Goal: Task Accomplishment & Management: Manage account settings

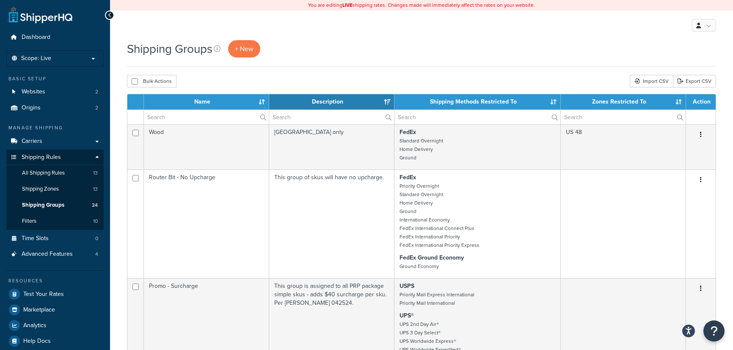
select select "15"
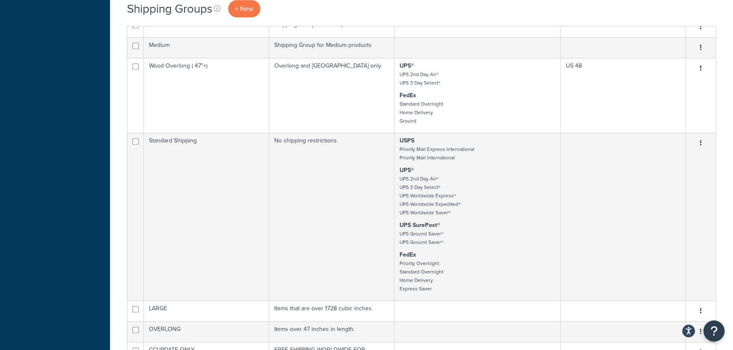
scroll to position [808, 0]
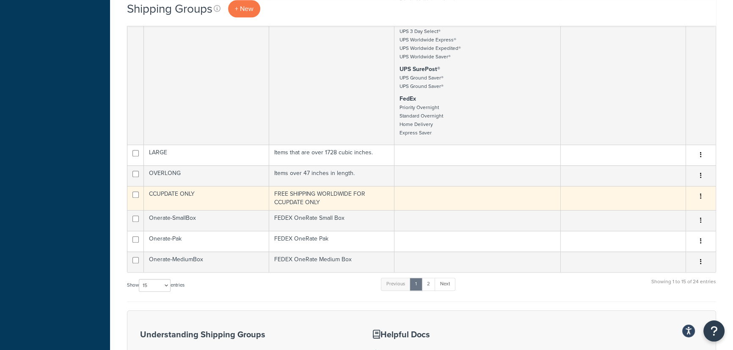
click at [432, 199] on td at bounding box center [477, 198] width 166 height 24
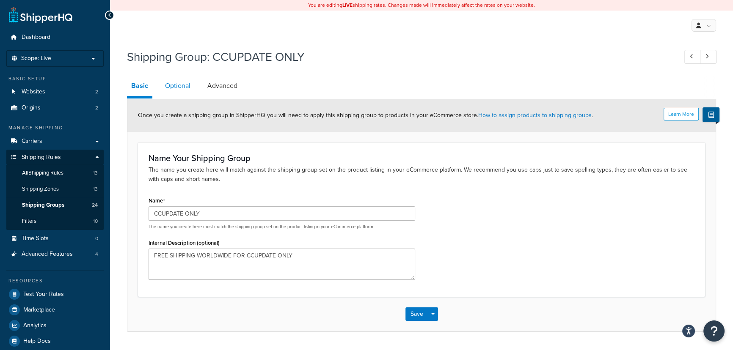
click at [185, 89] on link "Optional" at bounding box center [178, 86] width 34 height 20
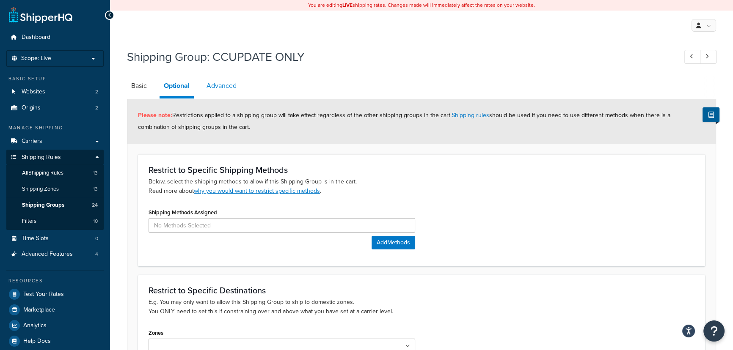
click at [228, 83] on link "Advanced" at bounding box center [221, 86] width 39 height 20
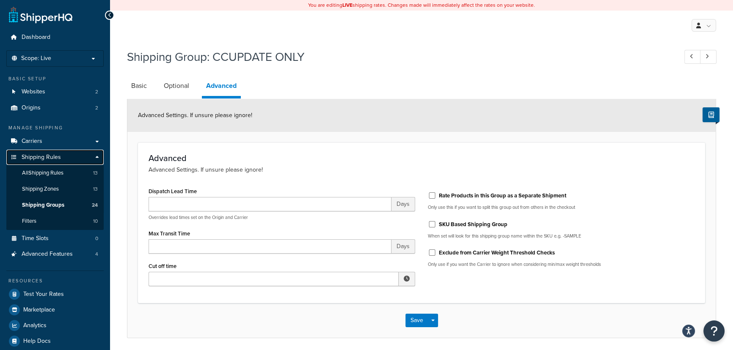
click at [49, 157] on span "Shipping Rules" at bounding box center [41, 157] width 39 height 7
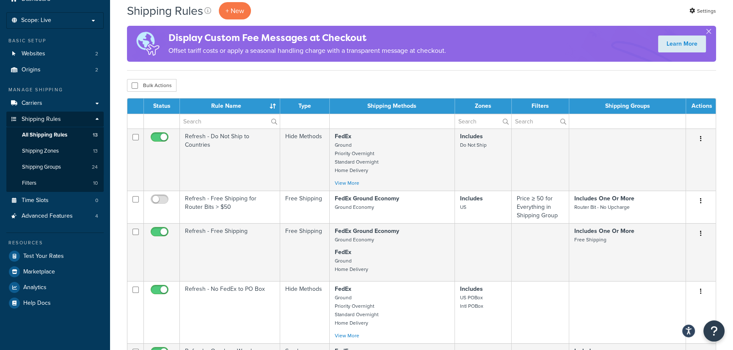
scroll to position [38, 0]
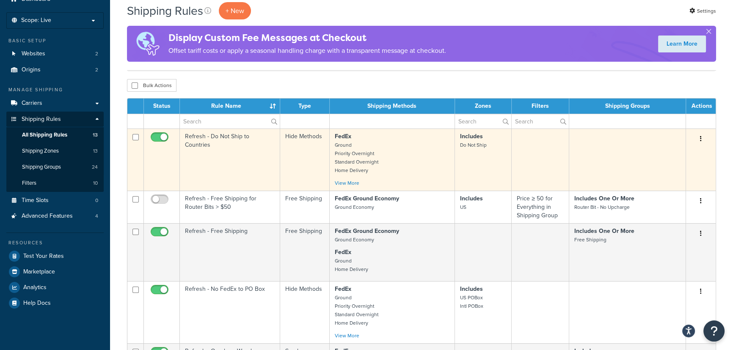
click at [480, 152] on td "Includes Do Not Ship" at bounding box center [483, 160] width 57 height 62
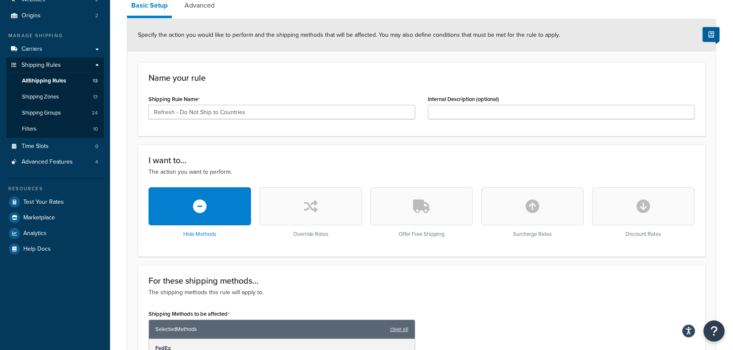
scroll to position [89, 0]
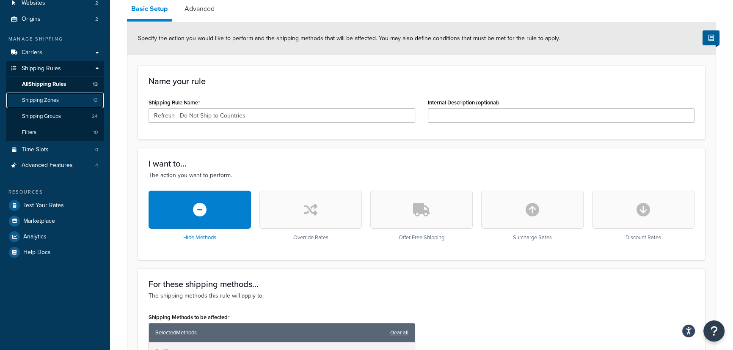
click at [76, 99] on link "Shipping Zones 13" at bounding box center [54, 101] width 97 height 16
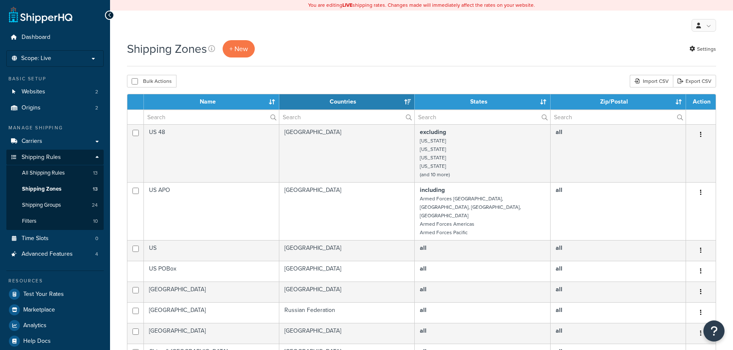
select select "15"
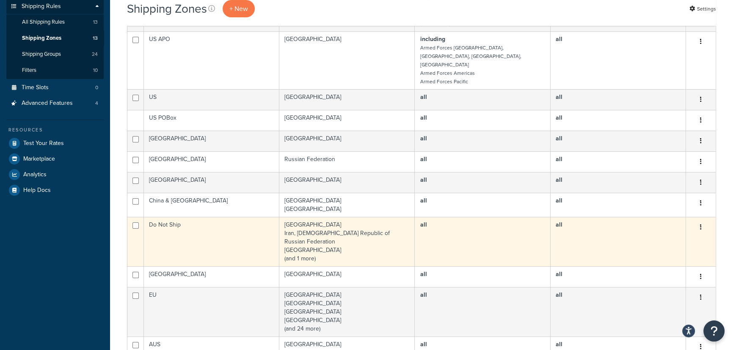
scroll to position [154, 0]
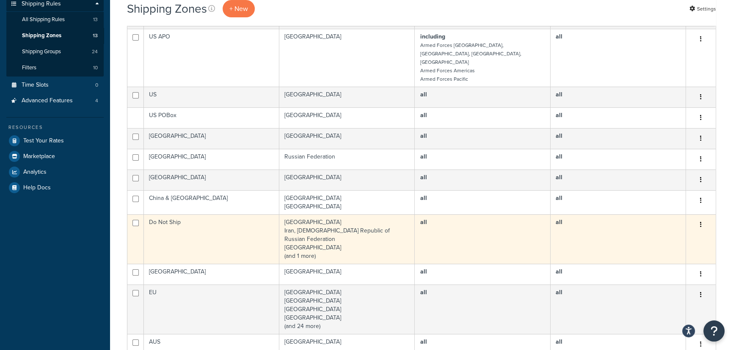
click at [393, 215] on td "China Iran, Islamic Republic of Russian Federation Ukraine (and 1 more)" at bounding box center [346, 240] width 135 height 50
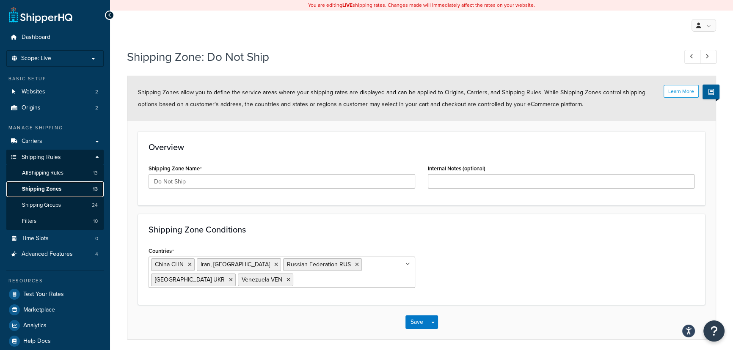
click at [68, 190] on link "Shipping Zones 13" at bounding box center [54, 190] width 97 height 16
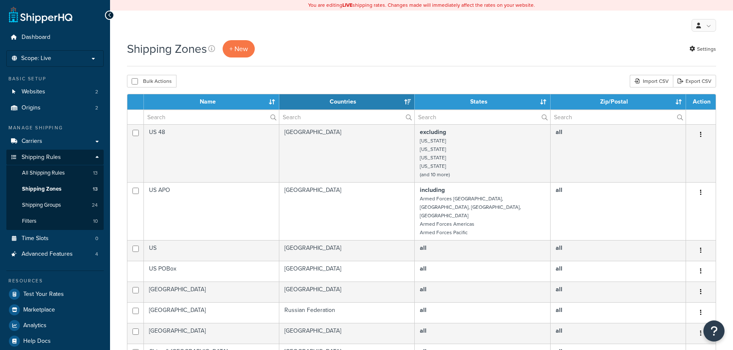
select select "15"
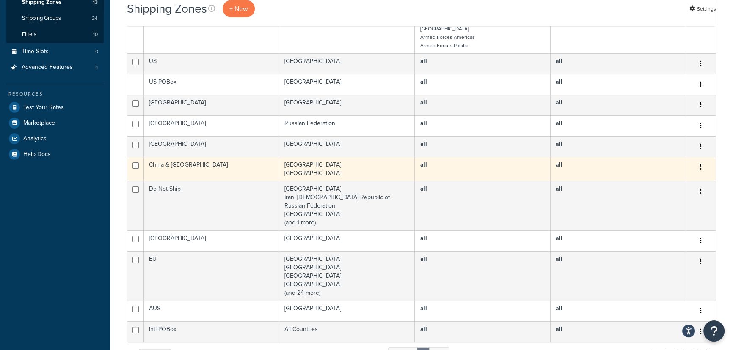
scroll to position [192, 0]
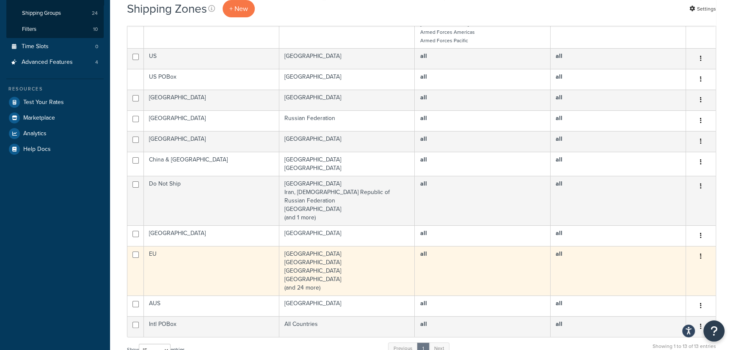
click at [504, 246] on td "all" at bounding box center [482, 271] width 135 height 50
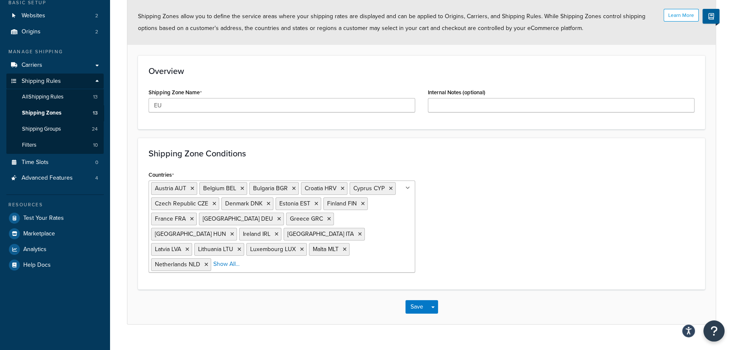
scroll to position [77, 0]
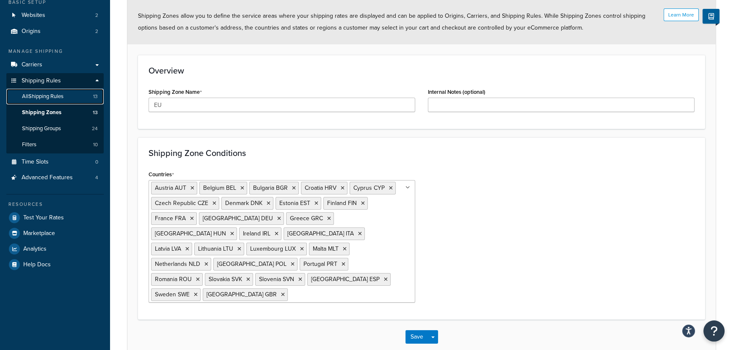
click at [74, 97] on link "All Shipping Rules 13" at bounding box center [54, 97] width 97 height 16
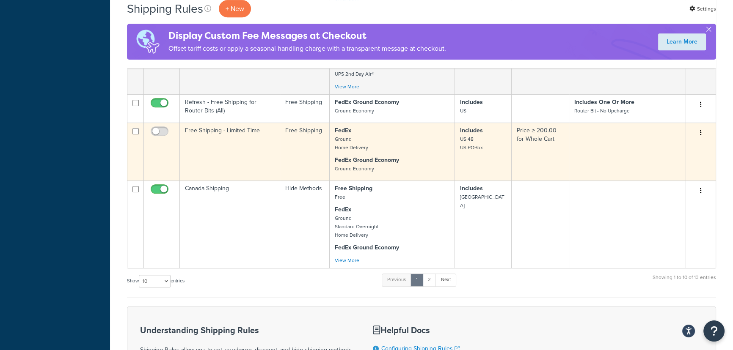
scroll to position [500, 0]
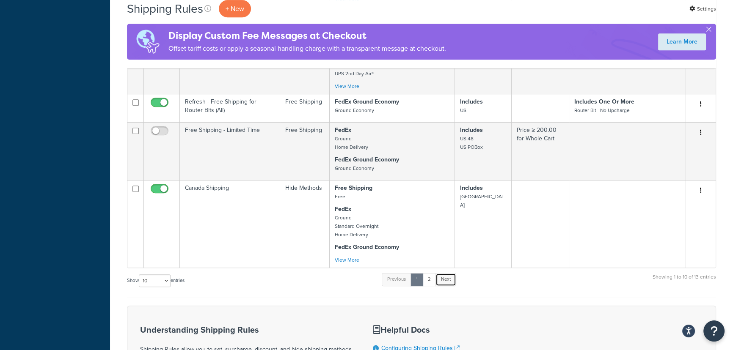
click at [446, 275] on link "Next" at bounding box center [445, 279] width 21 height 13
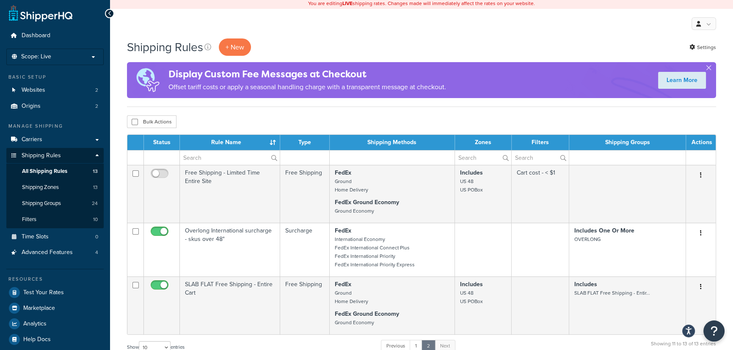
scroll to position [0, 0]
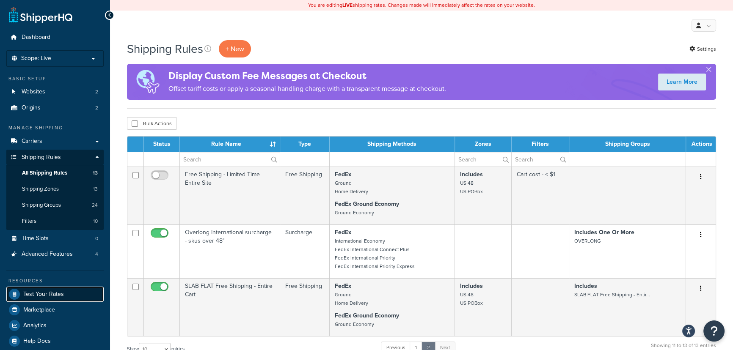
click at [47, 295] on span "Test Your Rates" at bounding box center [43, 294] width 41 height 7
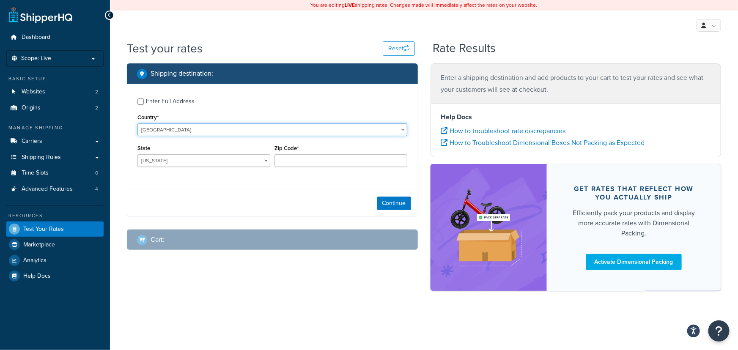
click at [254, 132] on select "United States United Kingdom Afghanistan Åland Islands Albania Algeria American…" at bounding box center [273, 130] width 270 height 13
select select "DE"
click at [138, 124] on select "United States United Kingdom Afghanistan Åland Islands Albania Algeria American…" at bounding box center [273, 130] width 270 height 13
click at [339, 161] on input "Zip Code*" at bounding box center [341, 160] width 133 height 13
paste input "Guernsey GY10 1SE"
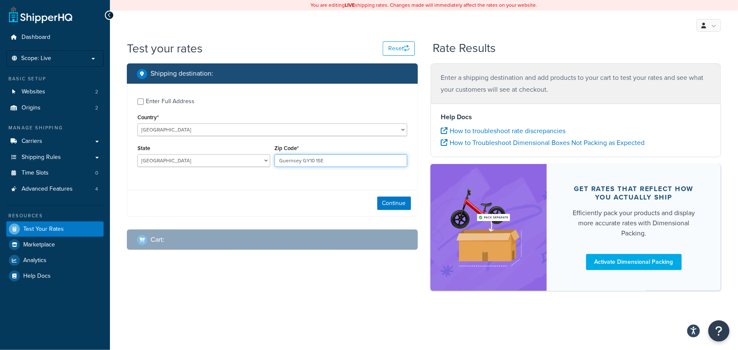
drag, startPoint x: 302, startPoint y: 159, endPoint x: 232, endPoint y: 158, distance: 69.4
click at [232, 158] on div "State Baden-Wuerttemberg Bayern Berlin Brandenburg Bremen Hamburg Hessen Meckle…" at bounding box center [272, 158] width 274 height 31
type input "GY10 1SE"
click at [183, 164] on select "Baden-Wuerttemberg Bayern Berlin Brandenburg Bremen Hamburg Hessen Mecklenburg-…" at bounding box center [204, 160] width 133 height 13
click at [226, 132] on select "United States United Kingdom Afghanistan Åland Islands Albania Algeria American…" at bounding box center [273, 130] width 270 height 13
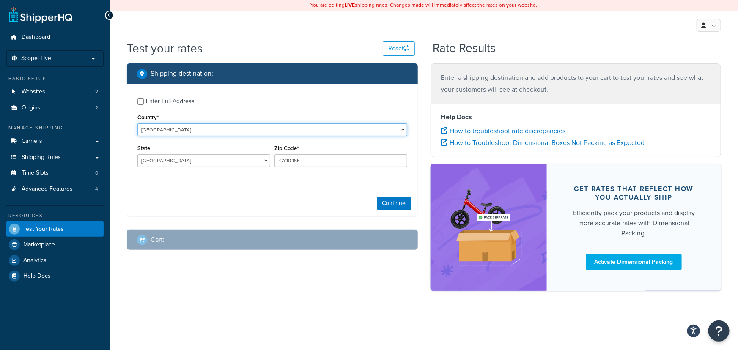
select select "GB"
click at [138, 124] on select "United States United Kingdom Afghanistan Åland Islands Albania Algeria American…" at bounding box center [273, 130] width 270 height 13
type input "BW"
click at [231, 169] on div "Region" at bounding box center [203, 158] width 137 height 31
click at [233, 163] on input "Region" at bounding box center [204, 160] width 133 height 13
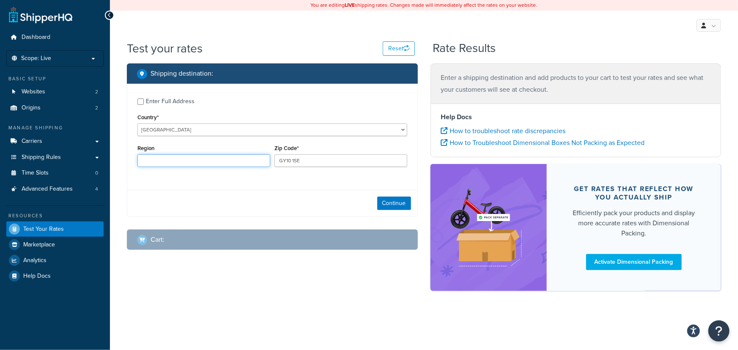
paste input "Guernsey GY10 1SE"
drag, startPoint x: 164, startPoint y: 161, endPoint x: 229, endPoint y: 155, distance: 65.8
click at [229, 155] on input "Guernsey GY10 1SE" at bounding box center [204, 160] width 133 height 13
type input "Guernsey"
click at [389, 202] on button "Continue" at bounding box center [394, 204] width 34 height 14
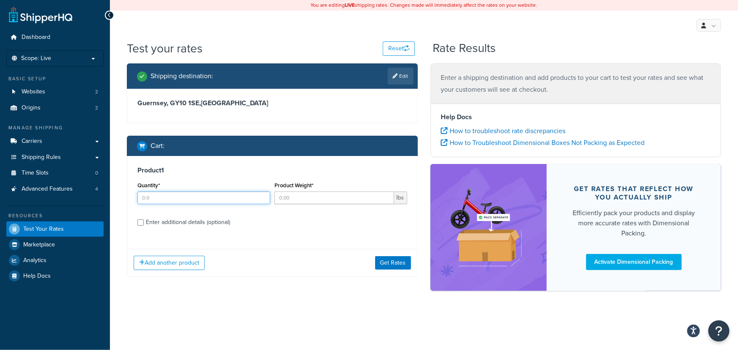
click at [246, 198] on input "Quantity*" at bounding box center [204, 198] width 133 height 13
type input "1"
click at [400, 264] on button "Get Rates" at bounding box center [393, 263] width 36 height 14
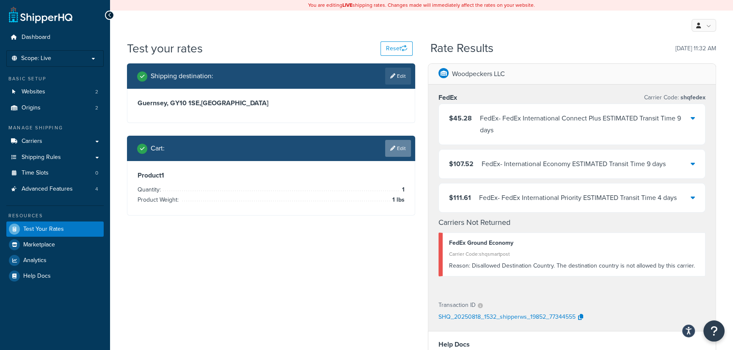
click at [406, 145] on link "Edit" at bounding box center [398, 148] width 26 height 17
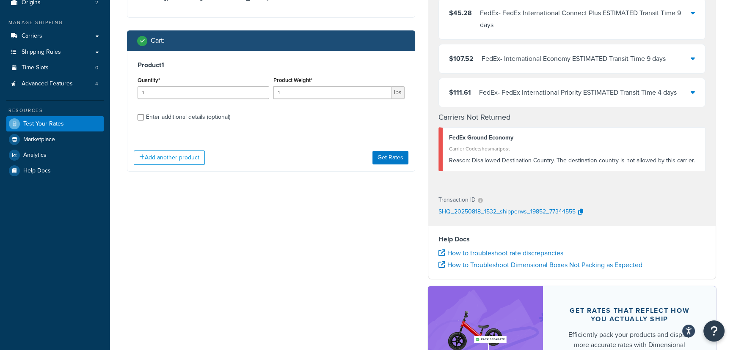
scroll to position [115, 0]
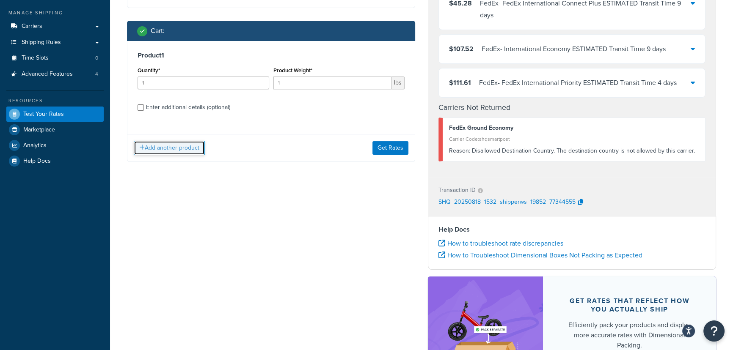
click at [181, 147] on button "Add another product" at bounding box center [169, 148] width 71 height 14
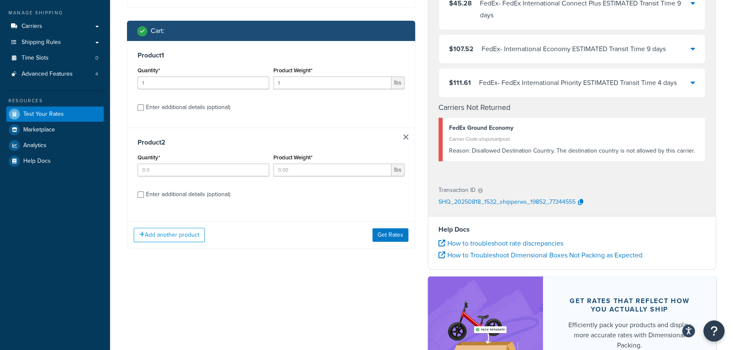
click at [217, 197] on div "Enter additional details (optional)" at bounding box center [188, 195] width 84 height 12
click at [144, 197] on input "Enter additional details (optional)" at bounding box center [141, 195] width 6 height 6
checkbox input "true"
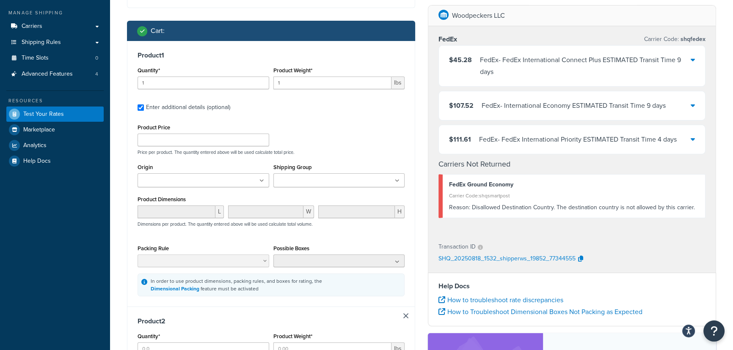
click at [405, 315] on link at bounding box center [405, 316] width 5 height 5
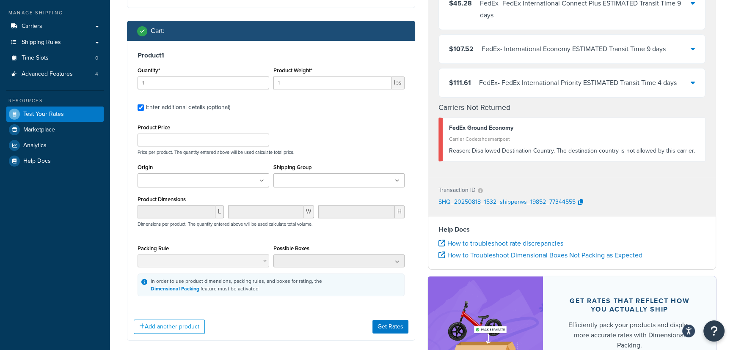
click at [296, 177] on input "Shipping Group" at bounding box center [313, 180] width 75 height 9
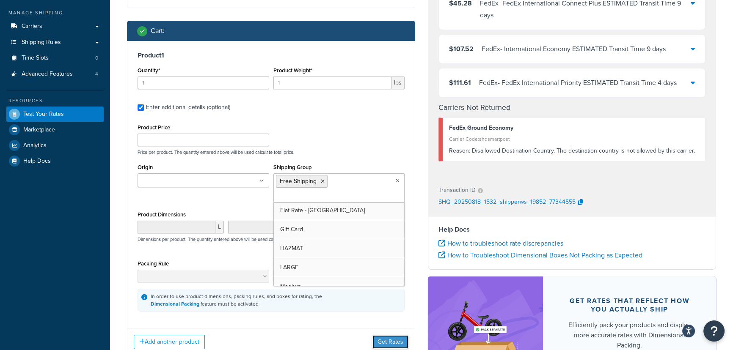
click at [397, 340] on button "Get Rates" at bounding box center [390, 343] width 36 height 14
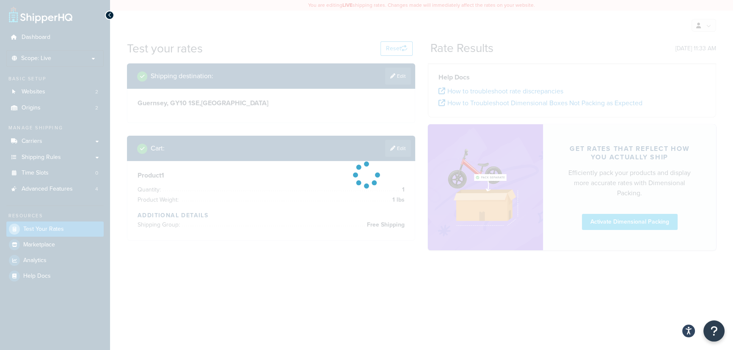
scroll to position [0, 0]
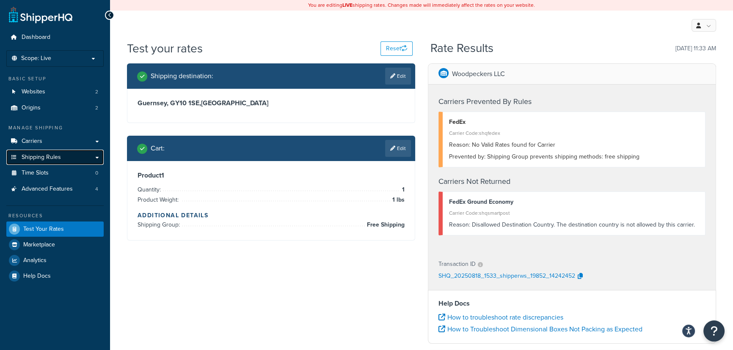
click at [51, 160] on span "Shipping Rules" at bounding box center [41, 157] width 39 height 7
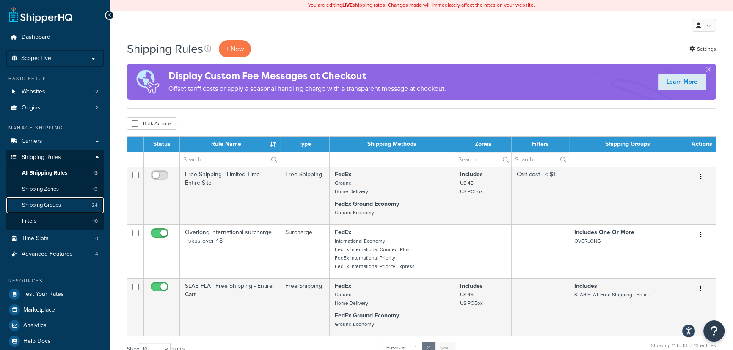
click at [49, 202] on span "Shipping Groups" at bounding box center [41, 205] width 39 height 7
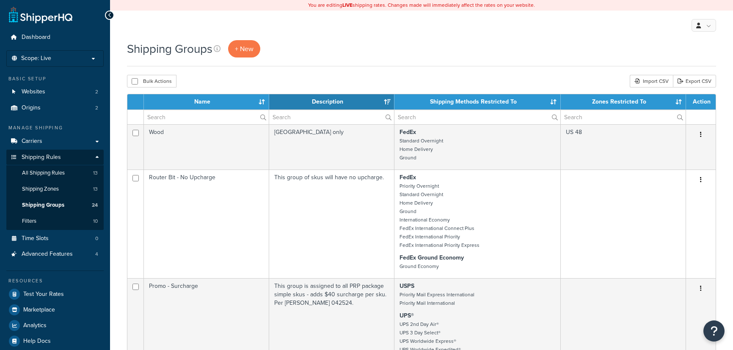
select select "15"
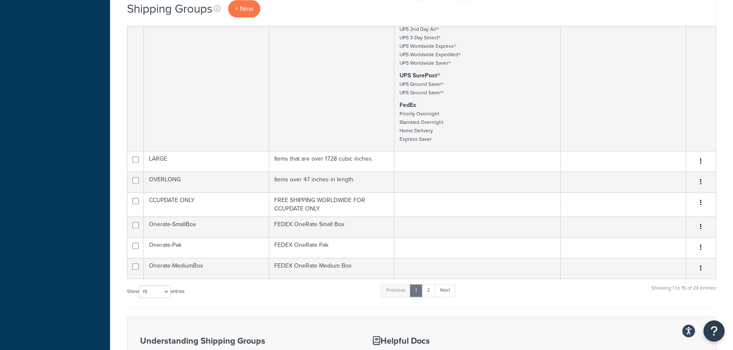
scroll to position [808, 0]
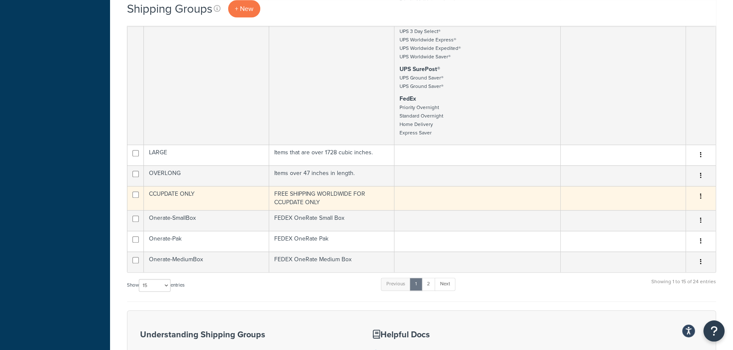
click at [449, 194] on td at bounding box center [477, 198] width 166 height 24
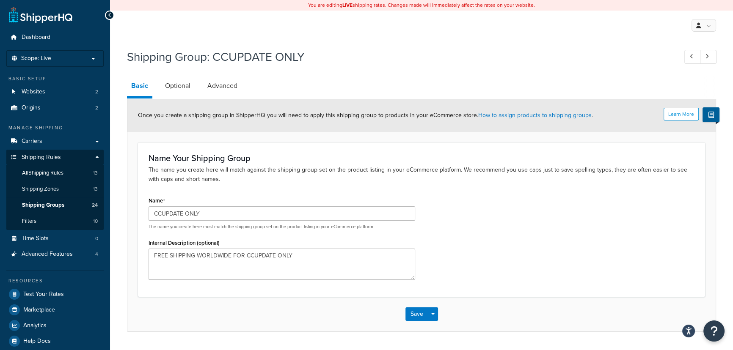
scroll to position [23, 0]
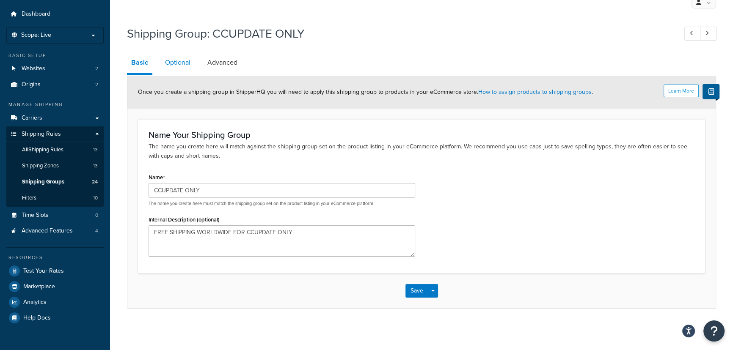
click at [178, 67] on link "Optional" at bounding box center [178, 62] width 34 height 20
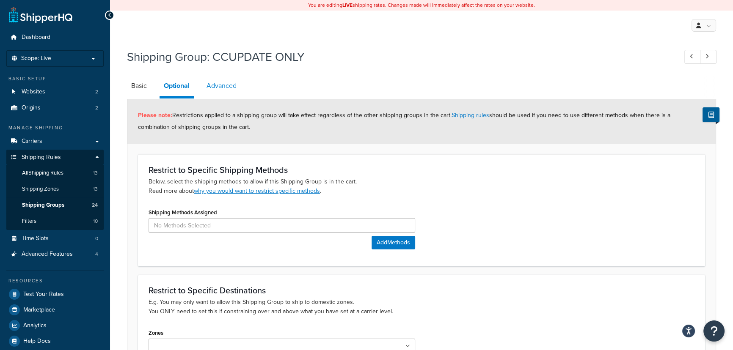
click at [217, 84] on link "Advanced" at bounding box center [221, 86] width 39 height 20
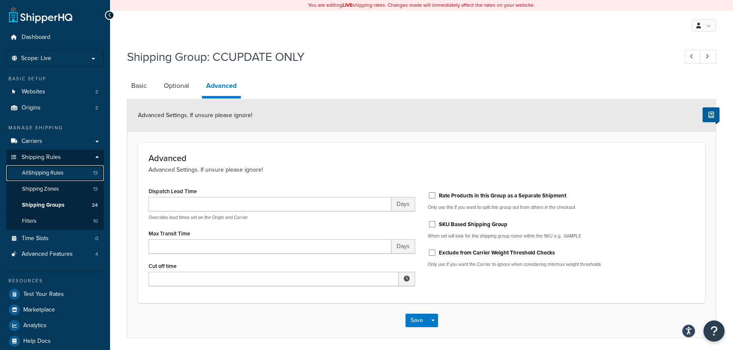
click at [24, 168] on link "All Shipping Rules 13" at bounding box center [54, 173] width 97 height 16
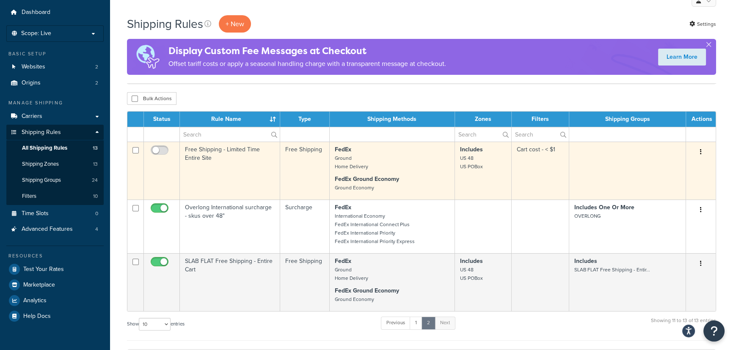
scroll to position [38, 0]
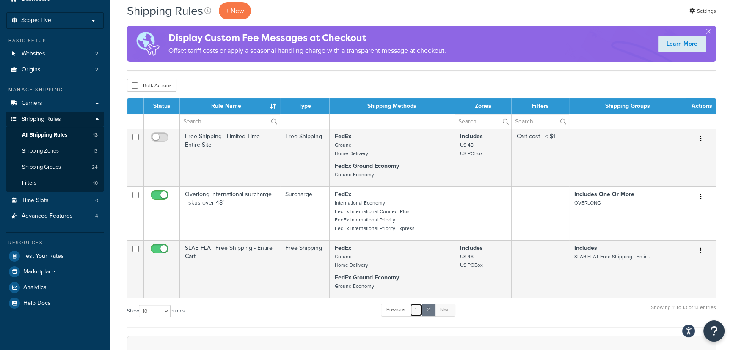
click at [414, 311] on link "1" at bounding box center [416, 310] width 13 height 13
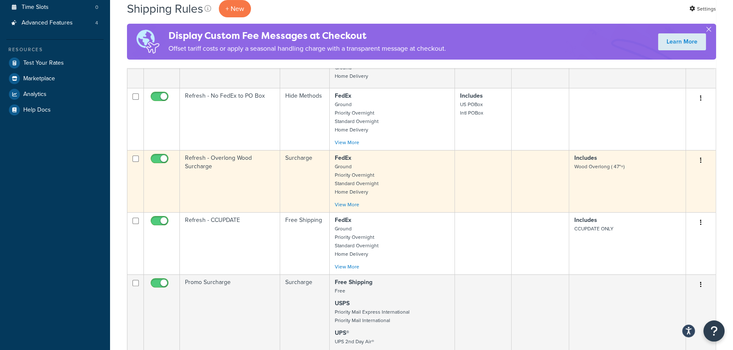
scroll to position [308, 0]
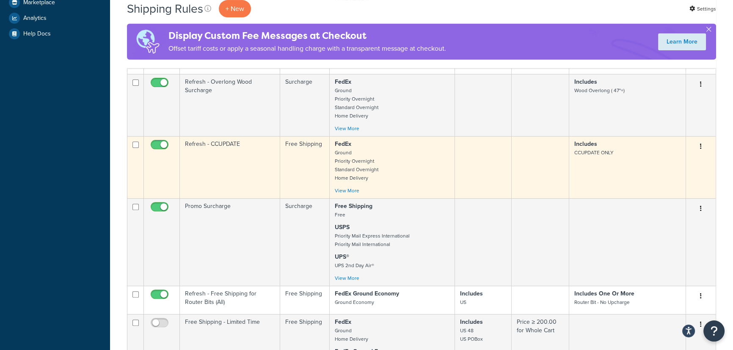
click at [520, 169] on td at bounding box center [541, 167] width 58 height 62
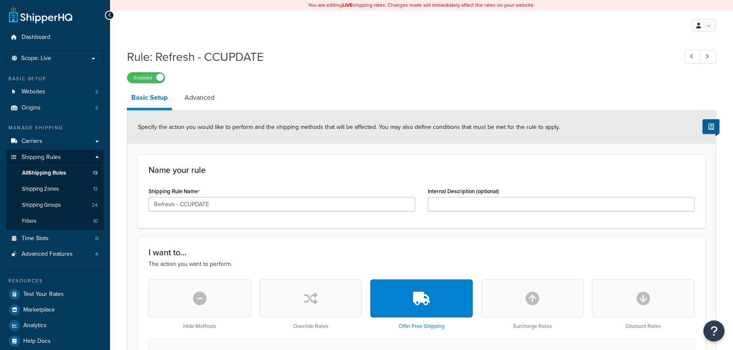
select select "ITEM"
click at [195, 99] on link "Advanced" at bounding box center [199, 98] width 39 height 20
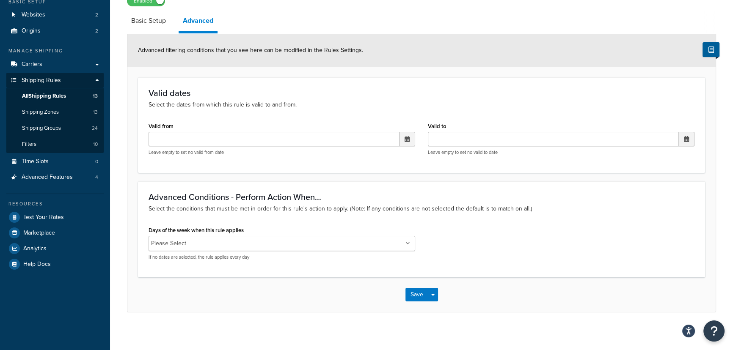
scroll to position [81, 0]
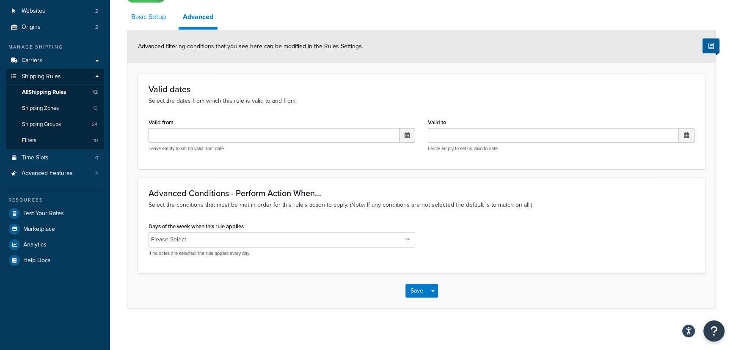
click at [158, 19] on link "Basic Setup" at bounding box center [148, 17] width 43 height 20
select select "ITEM"
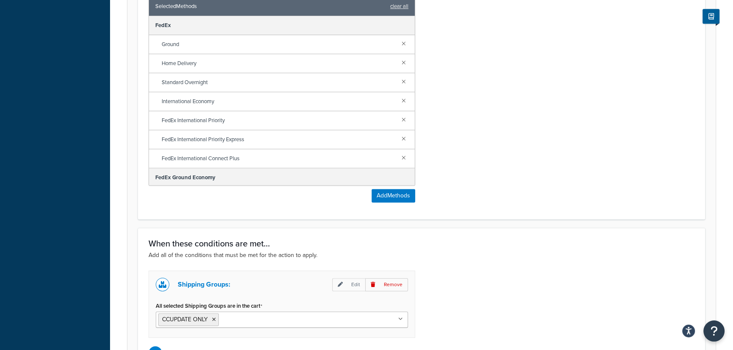
scroll to position [581, 0]
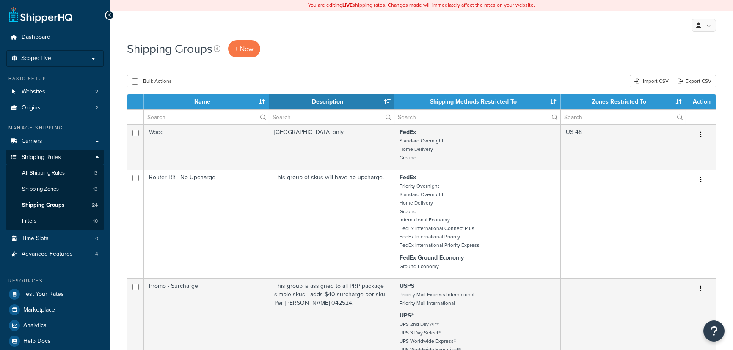
select select "15"
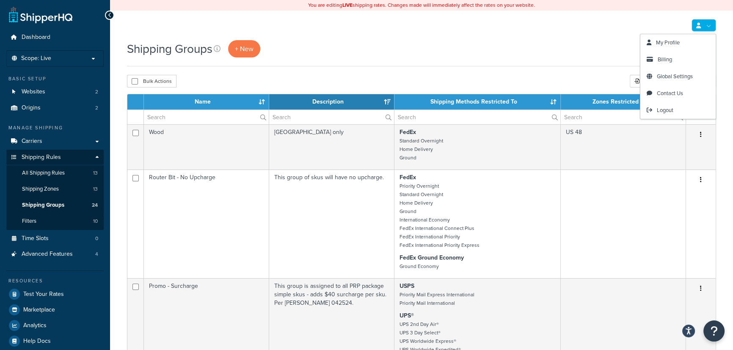
click at [714, 25] on link at bounding box center [704, 25] width 25 height 13
click at [670, 110] on span "Logout" at bounding box center [665, 110] width 17 height 8
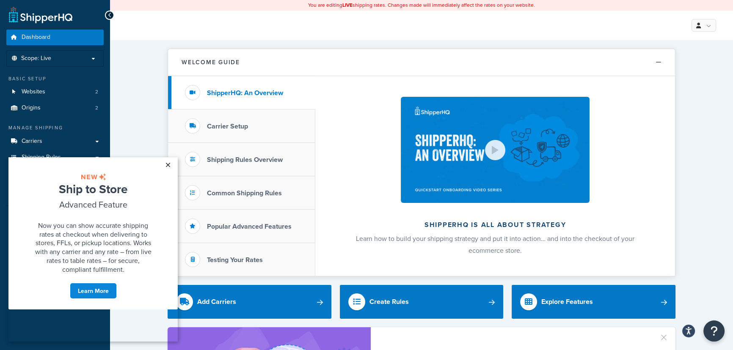
click at [171, 160] on link "×" at bounding box center [167, 164] width 15 height 15
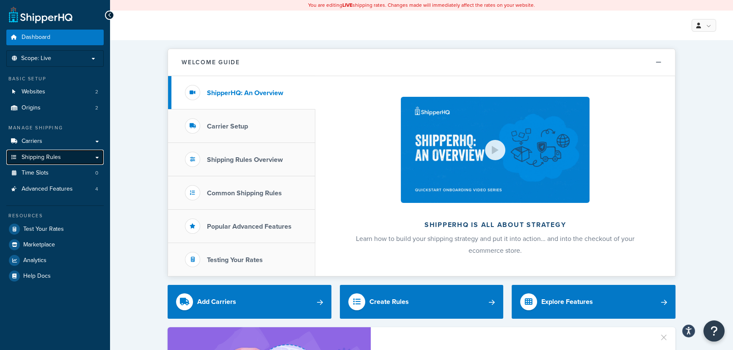
click at [61, 152] on link "Shipping Rules" at bounding box center [54, 158] width 97 height 16
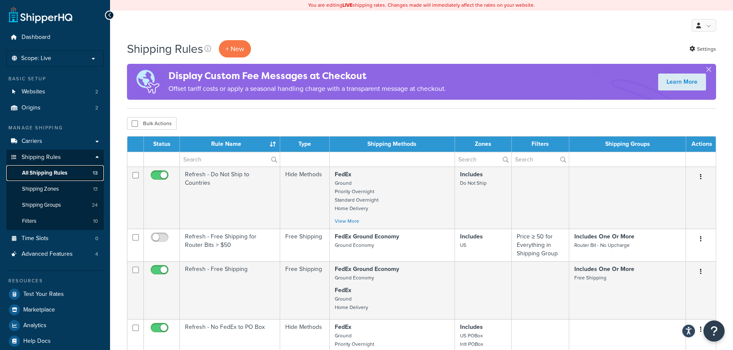
click at [42, 170] on span "All Shipping Rules" at bounding box center [44, 173] width 45 height 7
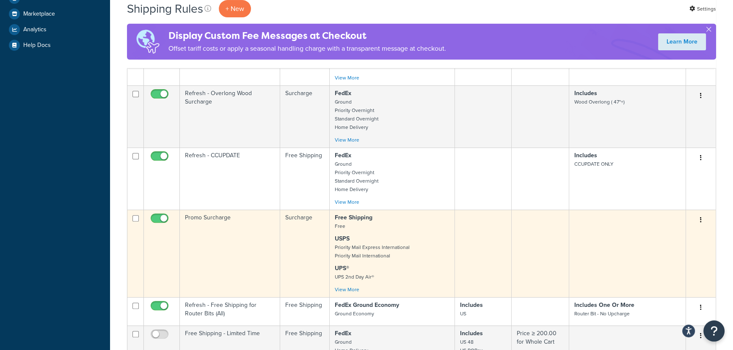
scroll to position [308, 0]
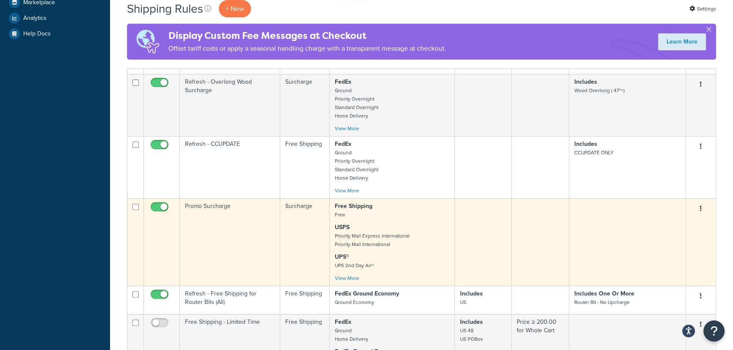
click at [155, 206] on input "checkbox" at bounding box center [160, 209] width 23 height 11
click at [165, 204] on input "checkbox" at bounding box center [160, 209] width 23 height 11
checkbox input "true"
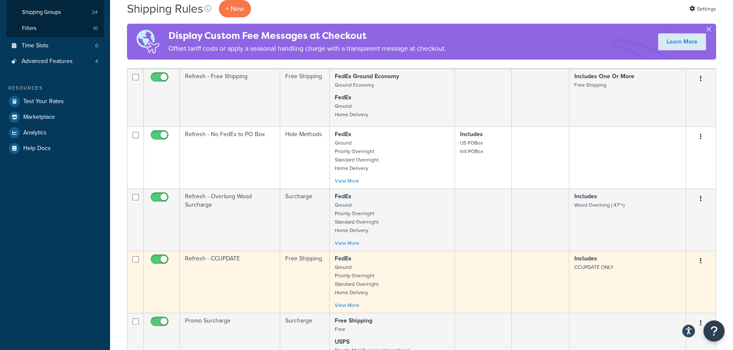
scroll to position [192, 0]
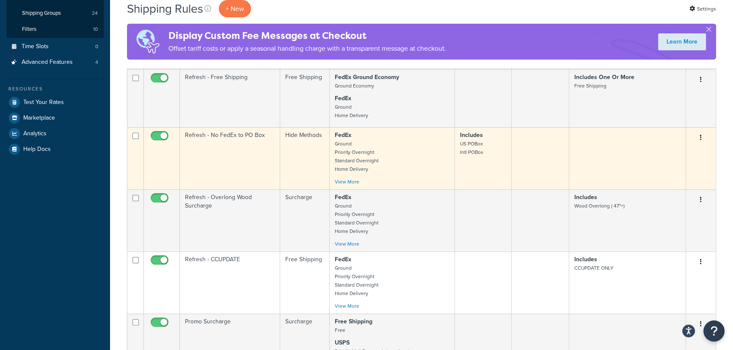
click at [155, 136] on input "checkbox" at bounding box center [160, 138] width 23 height 11
click at [166, 135] on input "checkbox" at bounding box center [160, 138] width 23 height 11
checkbox input "true"
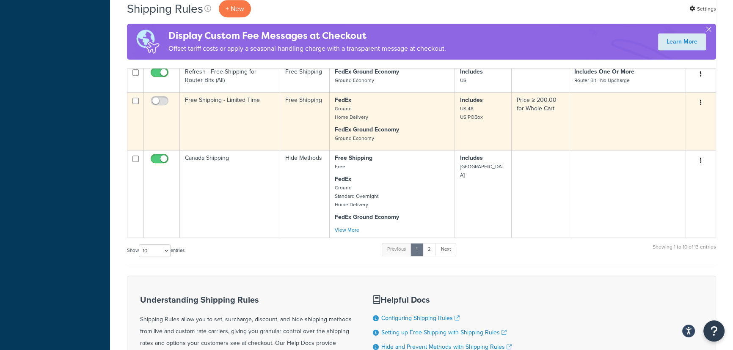
scroll to position [538, 0]
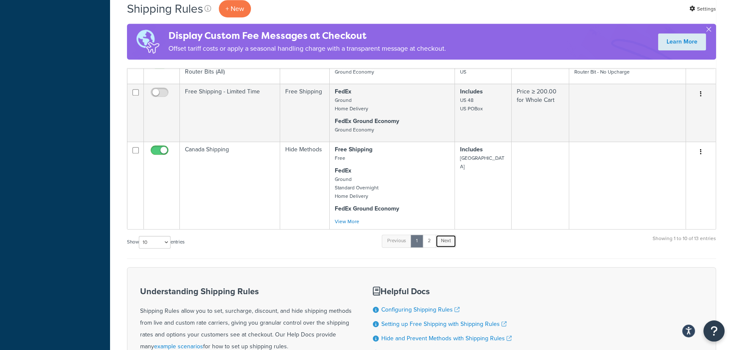
click at [445, 239] on link "Next" at bounding box center [445, 241] width 21 height 13
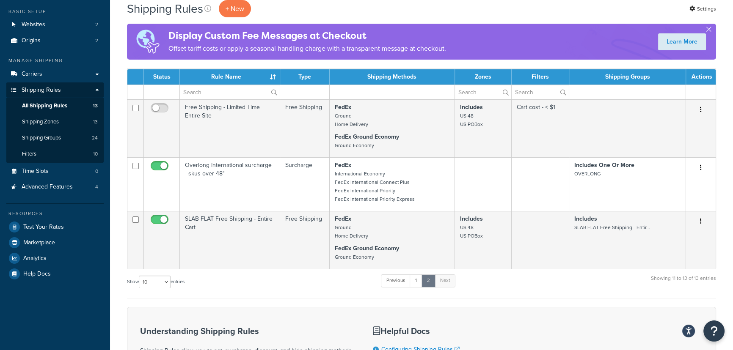
scroll to position [0, 0]
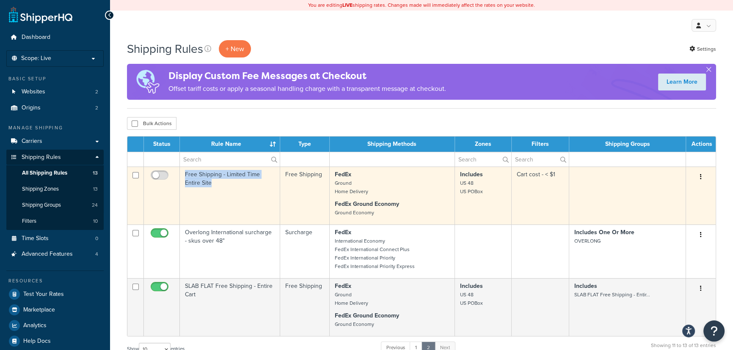
drag, startPoint x: 185, startPoint y: 173, endPoint x: 215, endPoint y: 189, distance: 34.1
click at [215, 189] on td "Free Shipping - Limited Time Entire Site" at bounding box center [230, 196] width 100 height 58
copy td "Free Shipping - Limited Time Entire Site"
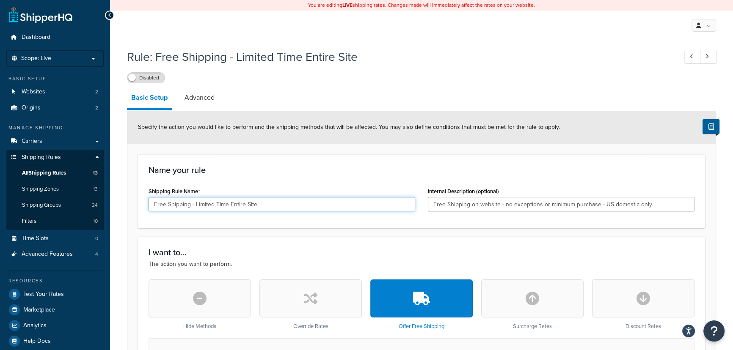
drag, startPoint x: 262, startPoint y: 204, endPoint x: 141, endPoint y: 203, distance: 121.0
click at [141, 203] on div "Name your rule Shipping Rule Name Free Shipping - Limited Time Entire Site Inte…" at bounding box center [421, 191] width 567 height 74
click at [113, 13] on div at bounding box center [109, 15] width 9 height 9
click at [111, 11] on div at bounding box center [109, 15] width 9 height 9
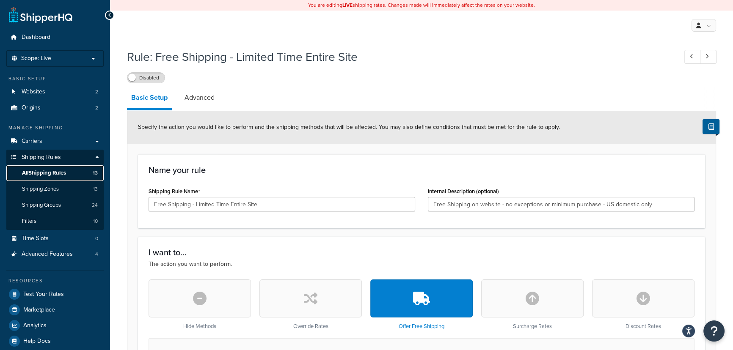
click at [52, 171] on span "All Shipping Rules" at bounding box center [44, 173] width 44 height 7
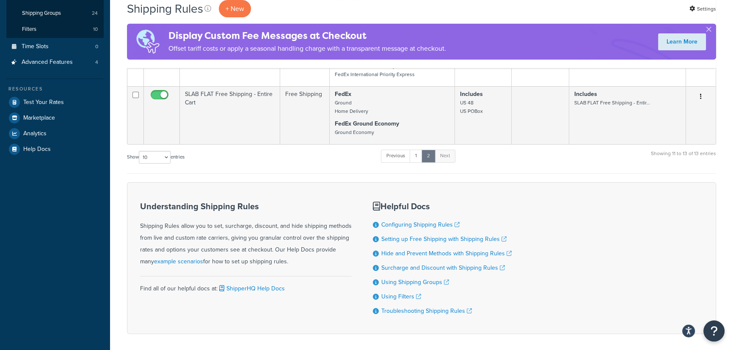
scroll to position [38, 0]
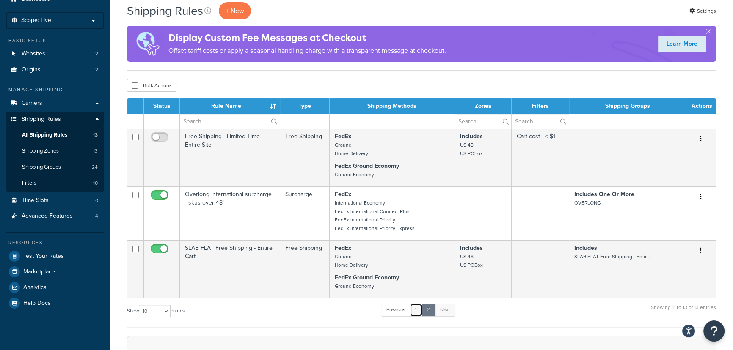
click at [419, 312] on link "1" at bounding box center [416, 310] width 13 height 13
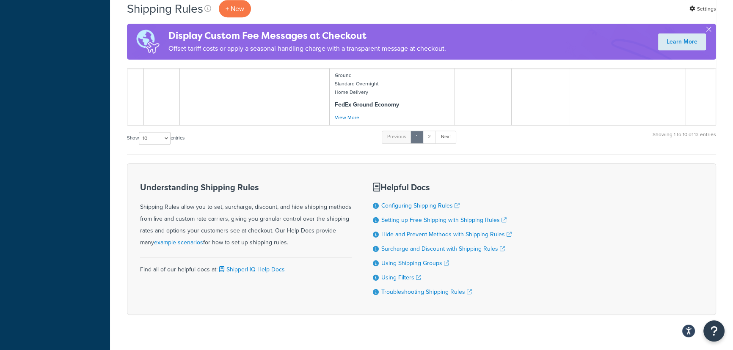
scroll to position [450, 0]
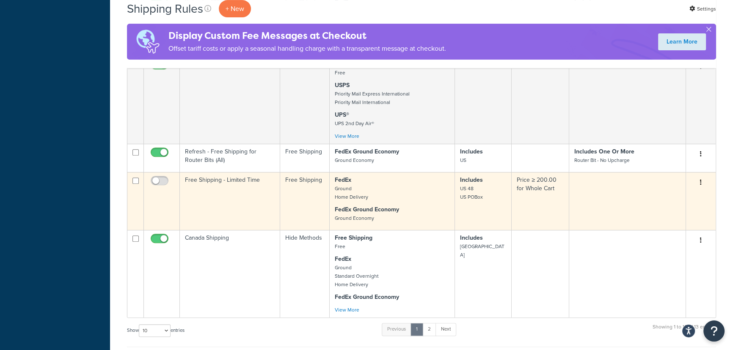
click at [539, 184] on td "Price ≥ 200.00 for Whole Cart" at bounding box center [541, 201] width 58 height 58
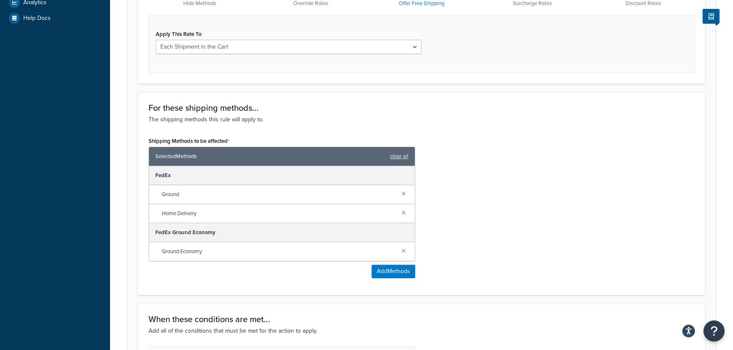
scroll to position [115, 0]
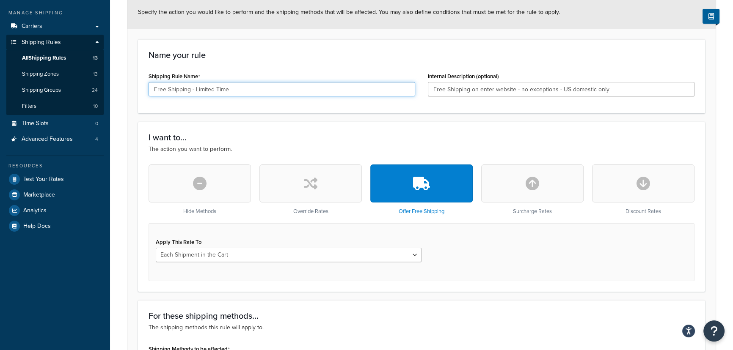
click at [286, 92] on input "Free Shipping - Limited Time" at bounding box center [282, 89] width 267 height 14
click at [253, 83] on input "Free Shipping - Limited Time cart oveer $200" at bounding box center [282, 89] width 267 height 14
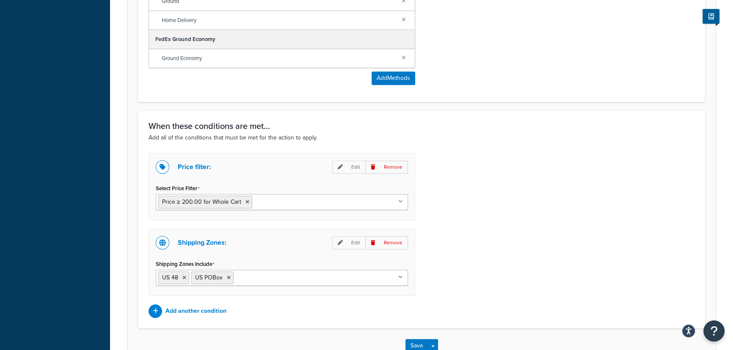
scroll to position [571, 0]
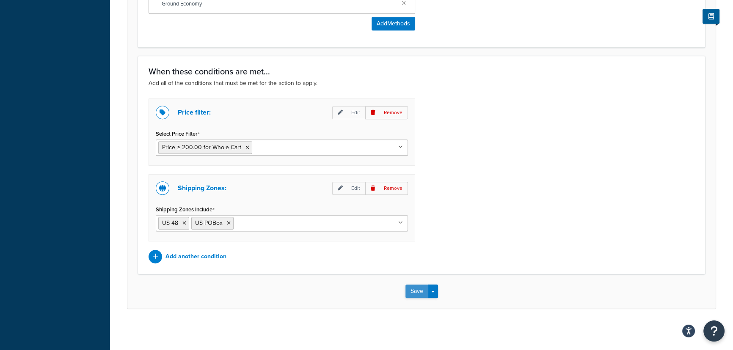
type input "Free Shipping - Limited Time cart over $200"
click at [411, 291] on button "Save" at bounding box center [416, 292] width 23 height 14
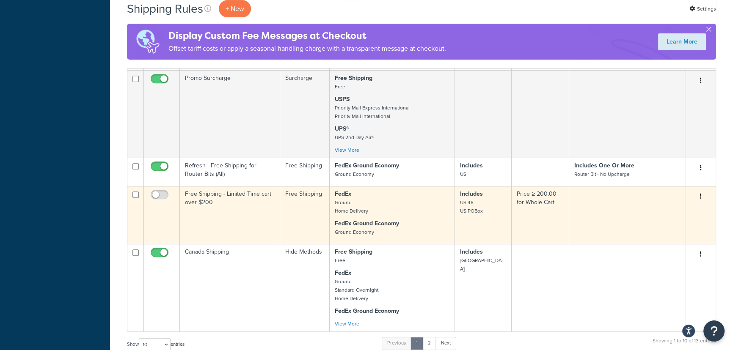
scroll to position [461, 0]
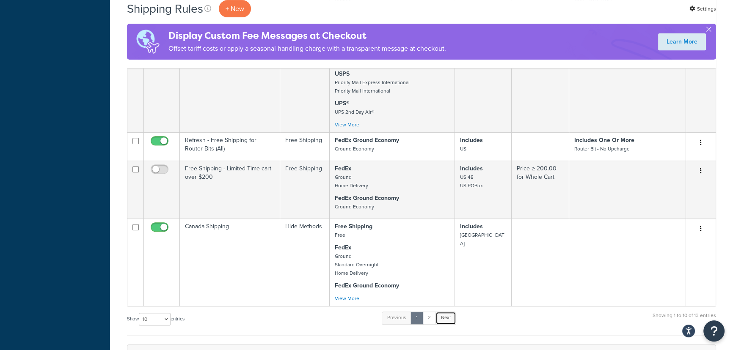
click at [452, 318] on link "Next" at bounding box center [445, 318] width 21 height 13
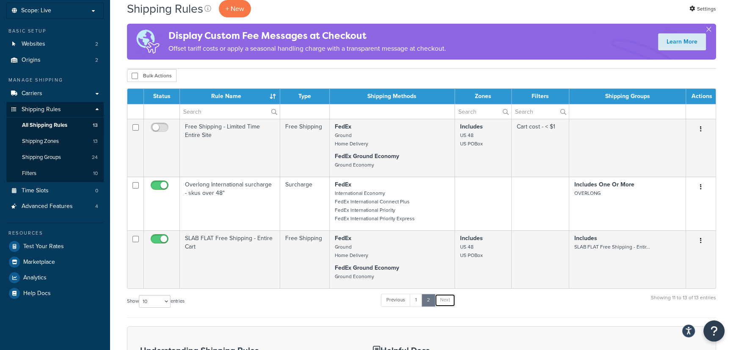
scroll to position [115, 0]
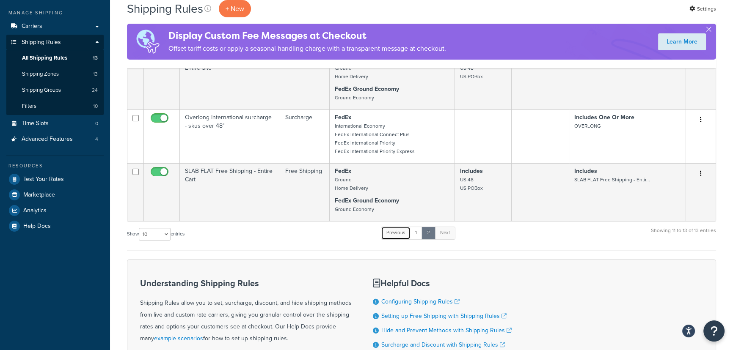
click at [405, 230] on link "Previous" at bounding box center [396, 233] width 30 height 13
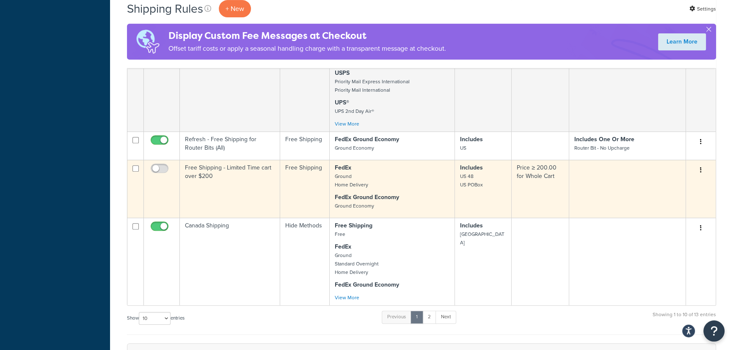
scroll to position [461, 0]
click at [239, 170] on td "Free Shipping - Limited Time cart over $200" at bounding box center [230, 190] width 100 height 58
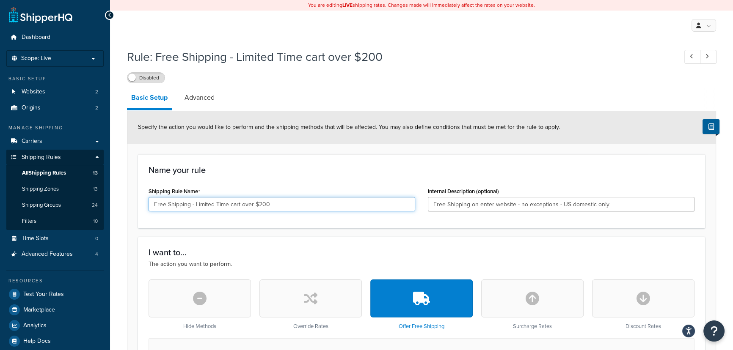
drag, startPoint x: 277, startPoint y: 207, endPoint x: 154, endPoint y: 201, distance: 123.7
click at [154, 201] on input "Free Shipping - Limited Time cart over $200" at bounding box center [282, 204] width 267 height 14
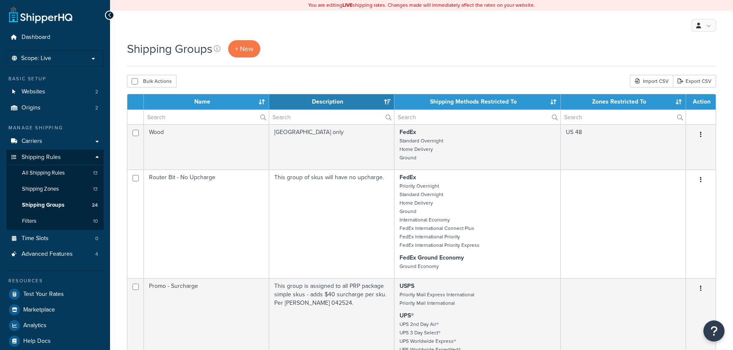
select select "15"
click at [46, 158] on span "Shipping Rules" at bounding box center [41, 157] width 39 height 7
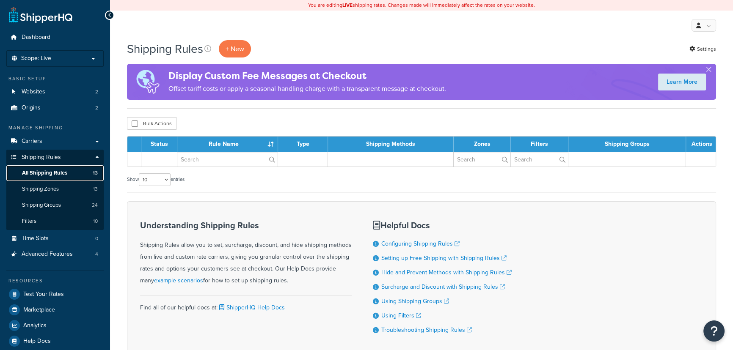
click at [72, 175] on link "All Shipping Rules 13" at bounding box center [54, 173] width 97 height 16
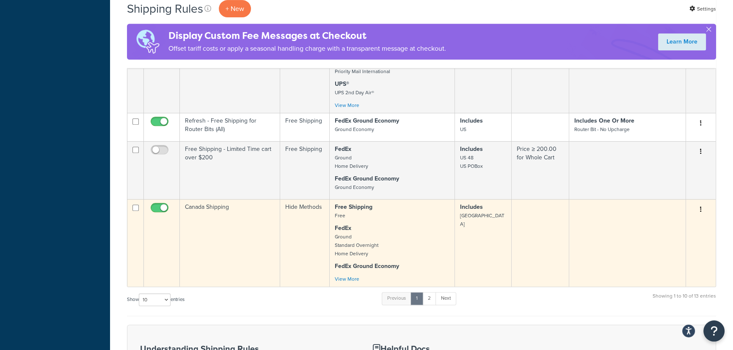
scroll to position [500, 0]
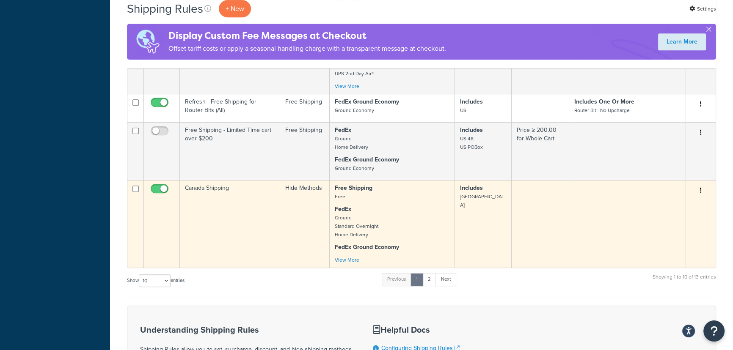
click at [493, 201] on td "Includes [GEOGRAPHIC_DATA]" at bounding box center [483, 224] width 57 height 88
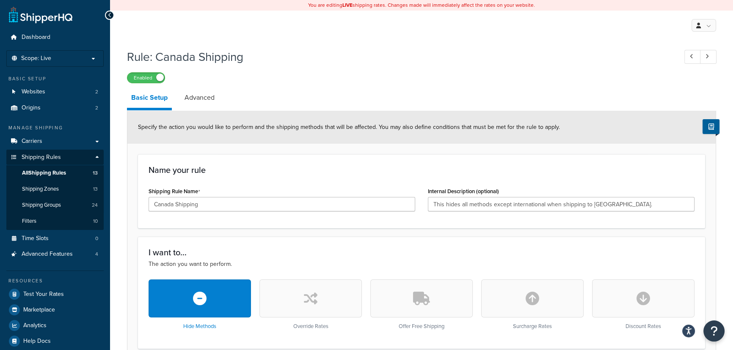
scroll to position [192, 0]
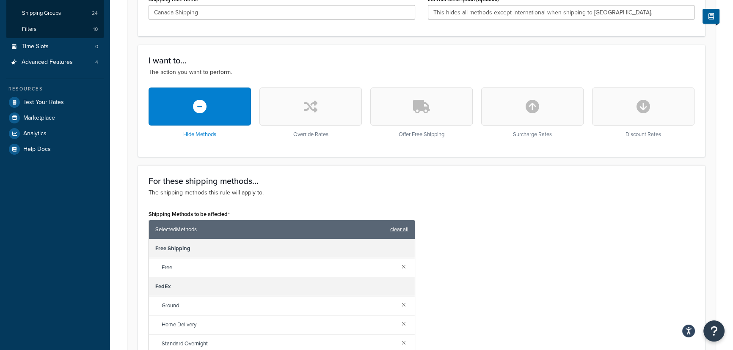
click at [564, 105] on button "button" at bounding box center [532, 107] width 102 height 38
select select "CART"
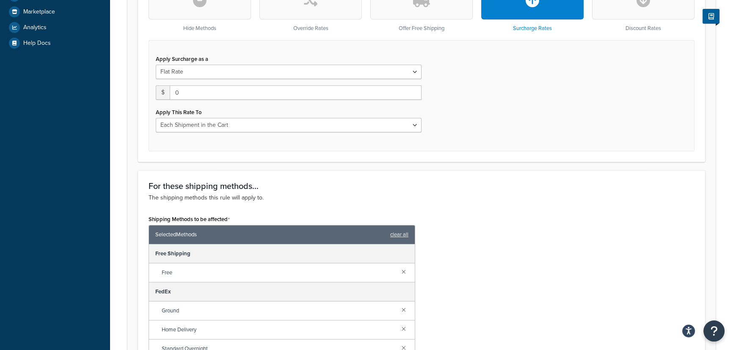
scroll to position [183, 0]
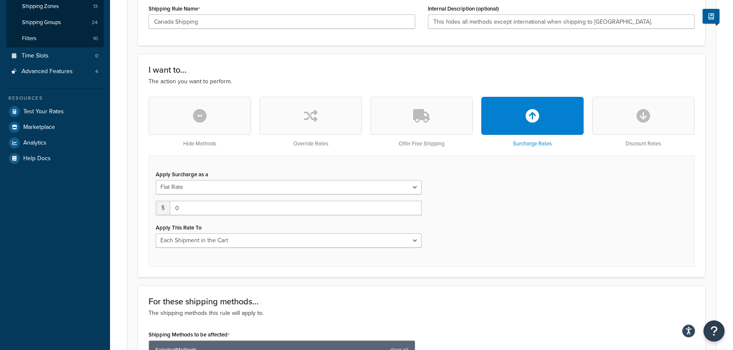
click at [339, 122] on button "button" at bounding box center [310, 116] width 102 height 38
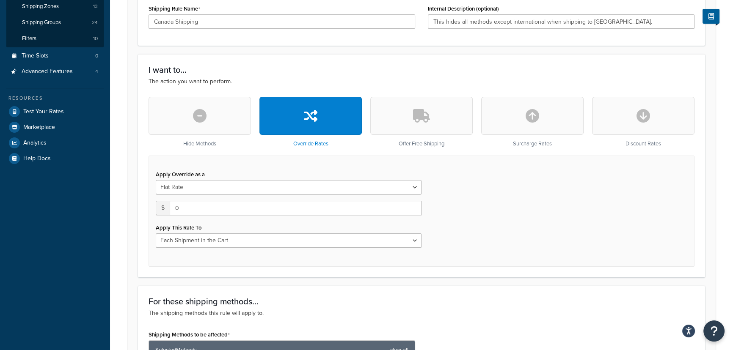
click at [444, 116] on button "button" at bounding box center [421, 116] width 102 height 38
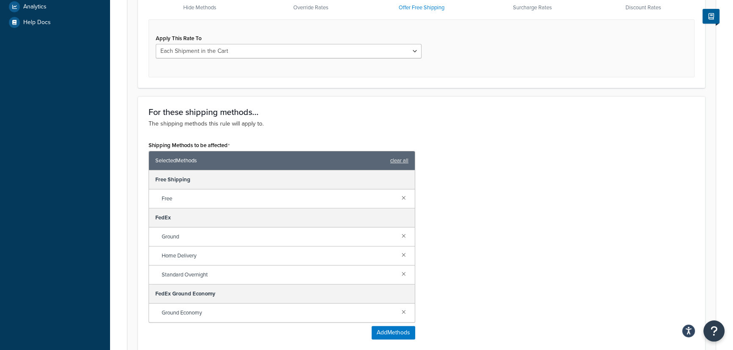
scroll to position [129, 0]
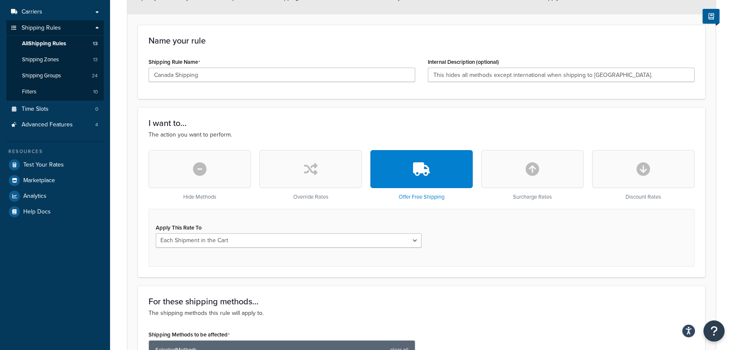
click at [216, 169] on button "button" at bounding box center [200, 169] width 102 height 38
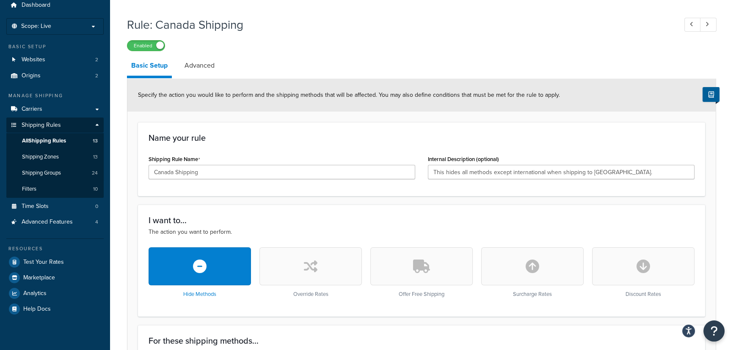
scroll to position [0, 0]
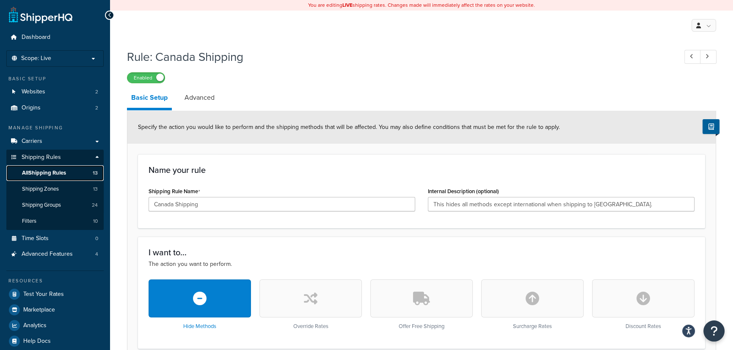
click at [54, 173] on span "All Shipping Rules" at bounding box center [44, 173] width 44 height 7
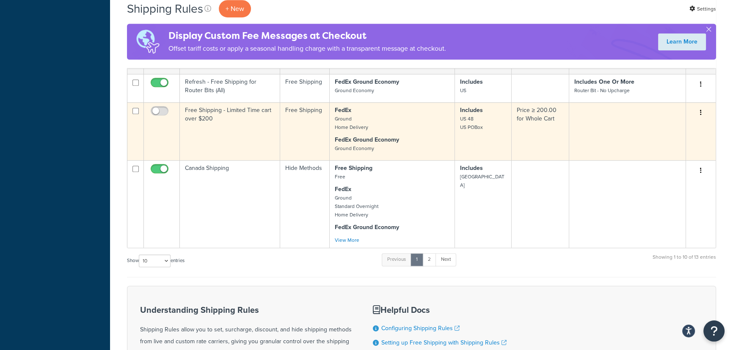
scroll to position [538, 0]
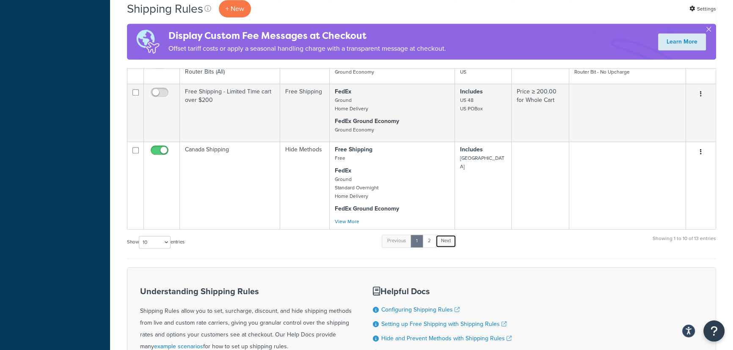
click at [454, 241] on link "Next" at bounding box center [445, 241] width 21 height 13
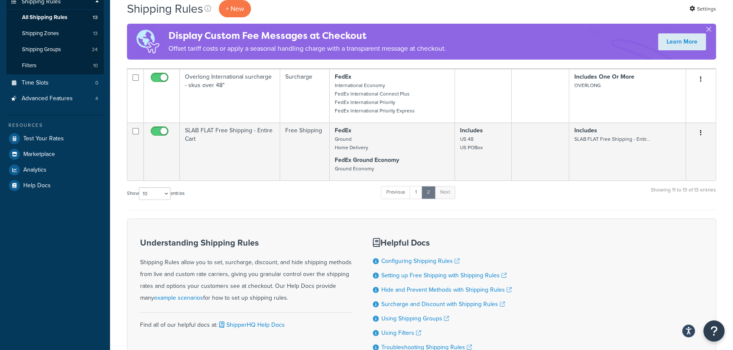
scroll to position [72, 0]
